Goal: Check status: Check status

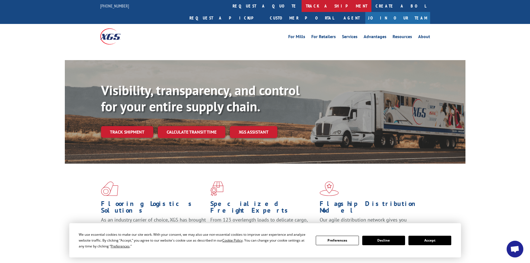
click at [302, 3] on link "track a shipment" at bounding box center [337, 6] width 70 height 12
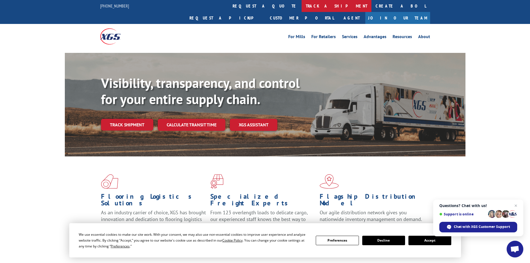
click at [302, 6] on link "track a shipment" at bounding box center [337, 6] width 70 height 12
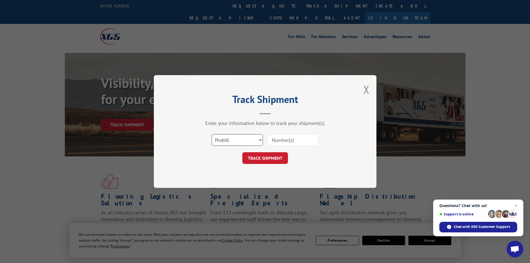
click at [239, 139] on select "Select category... Probill BOL PO" at bounding box center [237, 140] width 51 height 12
select select "bol"
click at [212, 134] on select "Select category... Probill BOL PO" at bounding box center [237, 140] width 51 height 12
click at [271, 139] on input at bounding box center [292, 140] width 51 height 12
paste input "6003028"
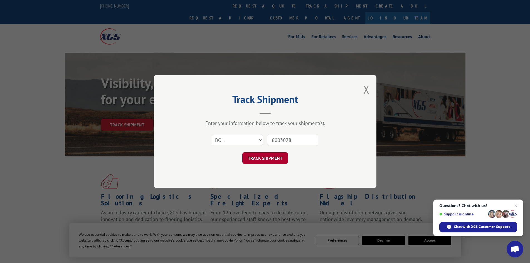
type input "6003028"
click at [262, 154] on button "TRACK SHIPMENT" at bounding box center [265, 158] width 46 height 12
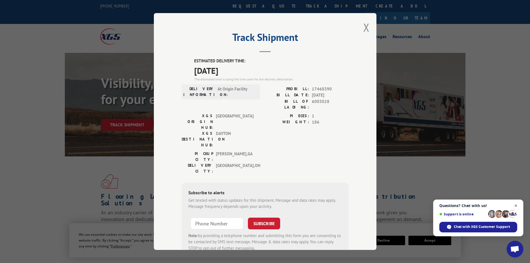
click at [515, 206] on span "Open chat" at bounding box center [515, 205] width 7 height 7
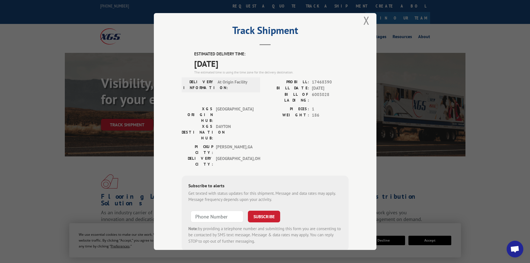
scroll to position [14, 0]
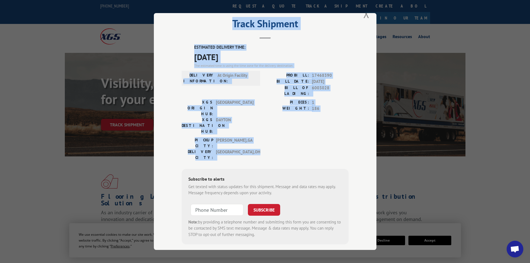
drag, startPoint x: 251, startPoint y: 123, endPoint x: 126, endPoint y: 31, distance: 154.9
click at [126, 31] on div "Track Shipment ESTIMATED DELIVERY TIME: [DATE] The estimated time is using the …" at bounding box center [265, 131] width 530 height 263
copy div "Track Shipment ESTIMATED DELIVERY TIME: [DATE] The estimated time is using the …"
